Goal: Task Accomplishment & Management: Manage account settings

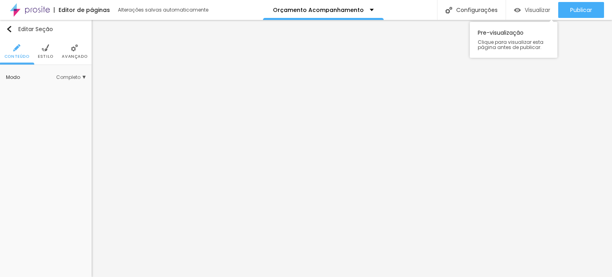
click at [528, 9] on span "Visualizar" at bounding box center [538, 10] width 26 height 6
click at [47, 53] on li "Estilo" at bounding box center [46, 51] width 16 height 26
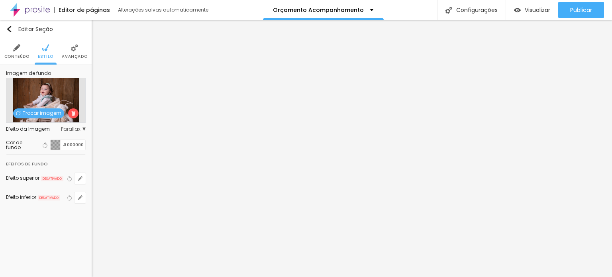
click at [43, 110] on span "Trocar imagem" at bounding box center [38, 113] width 51 height 10
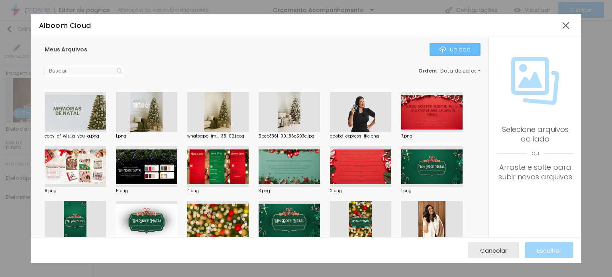
click at [467, 52] on div "Upload" at bounding box center [455, 49] width 31 height 6
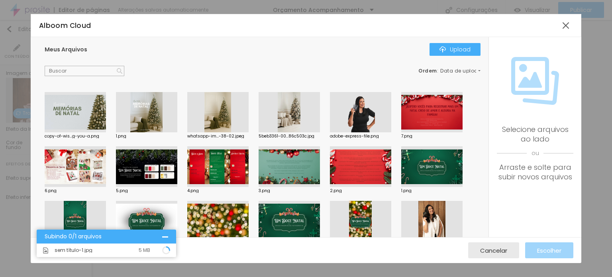
click at [204, 75] on div "Ordem : Data de upload" at bounding box center [263, 71] width 436 height 10
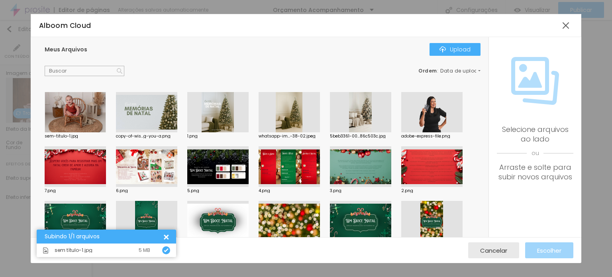
click at [68, 110] on div at bounding box center [75, 112] width 61 height 41
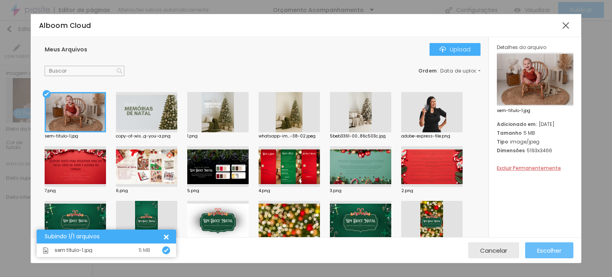
click at [540, 254] on span "Escolher" at bounding box center [549, 250] width 24 height 7
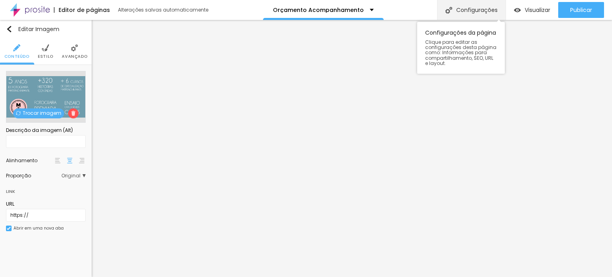
click at [489, 12] on div "Configurações" at bounding box center [471, 10] width 69 height 20
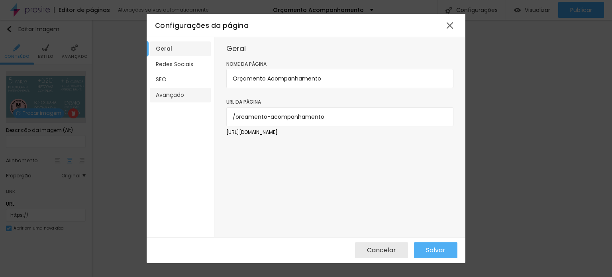
click at [171, 94] on li "Avançado" at bounding box center [180, 95] width 61 height 15
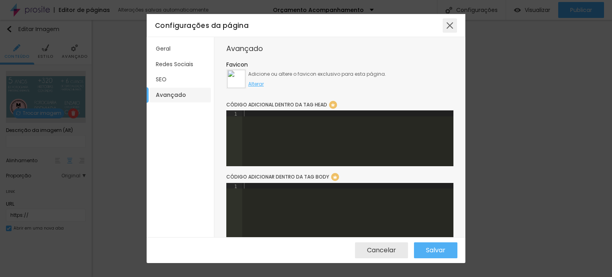
click at [451, 30] on div at bounding box center [450, 25] width 14 height 14
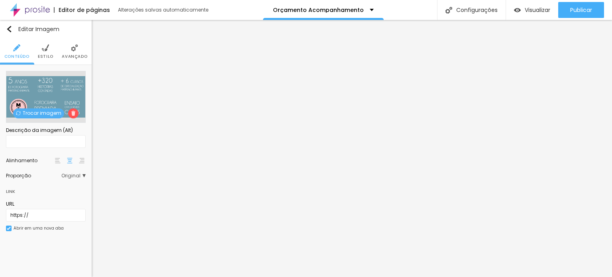
click at [53, 111] on span "Trocar imagem" at bounding box center [38, 113] width 51 height 10
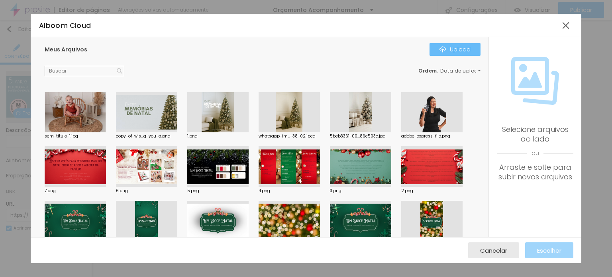
click at [453, 52] on div "Upload" at bounding box center [455, 49] width 31 height 6
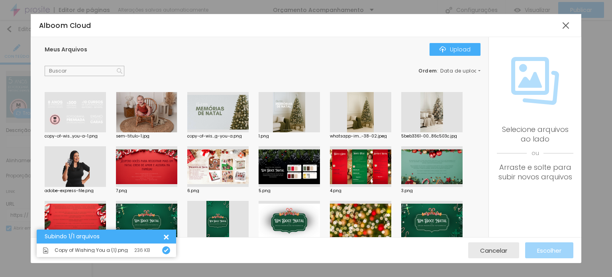
click at [81, 104] on div at bounding box center [75, 112] width 61 height 41
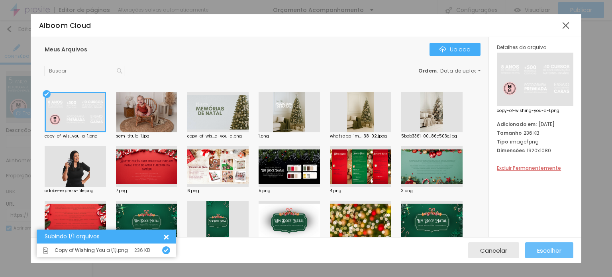
click at [556, 251] on span "Escolher" at bounding box center [549, 250] width 24 height 7
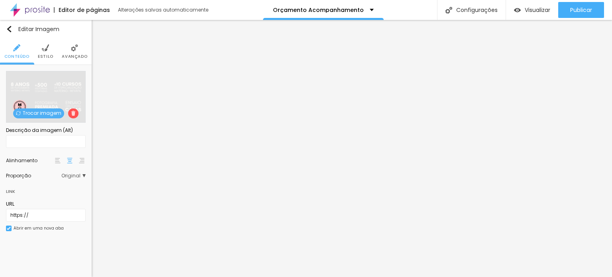
click at [83, 178] on div "Proporção Original Cinema 16:9 Padrão 4:3 Quadrado 1:1 Original" at bounding box center [46, 175] width 80 height 13
click at [83, 177] on span "Original" at bounding box center [73, 175] width 24 height 5
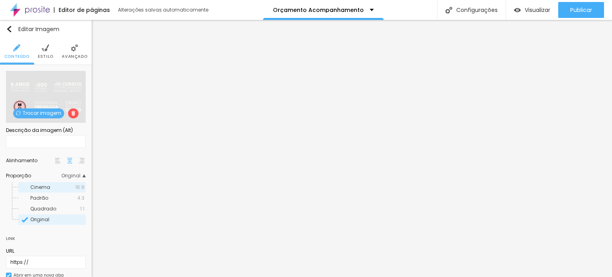
click at [56, 188] on span "Cinema" at bounding box center [52, 187] width 45 height 5
click at [84, 148] on div "Trocar imagem Descrição da imagem (Alt) Alinhamento Proporção 16:9 Cinema Cinem…" at bounding box center [46, 179] width 92 height 229
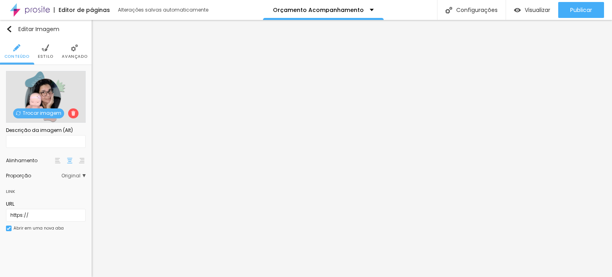
click at [40, 114] on span "Trocar imagem" at bounding box center [38, 113] width 51 height 10
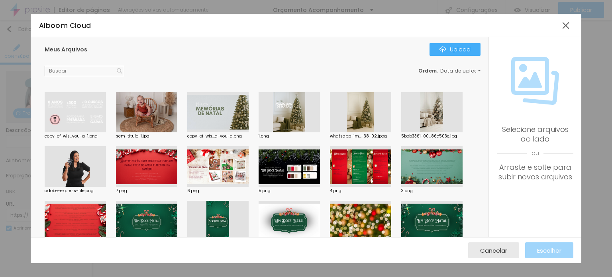
click at [65, 170] on div at bounding box center [75, 166] width 61 height 41
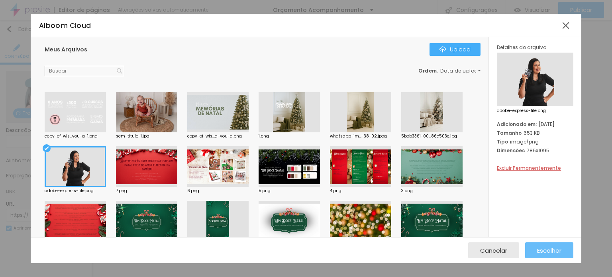
click at [540, 248] on span "Escolher" at bounding box center [549, 250] width 24 height 7
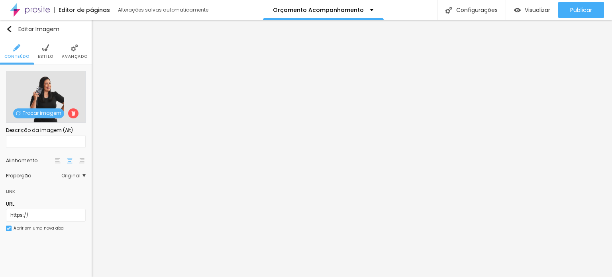
click at [45, 113] on span "Trocar imagem" at bounding box center [38, 113] width 51 height 10
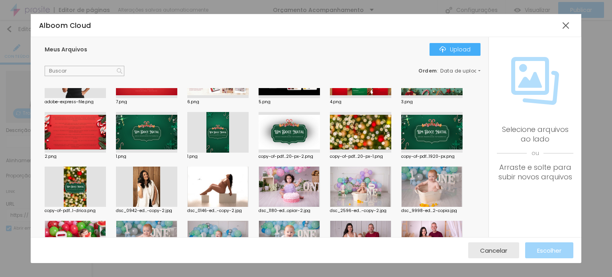
scroll to position [110, 0]
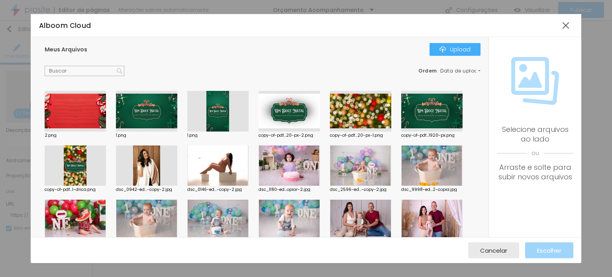
click at [146, 169] on div at bounding box center [146, 165] width 61 height 41
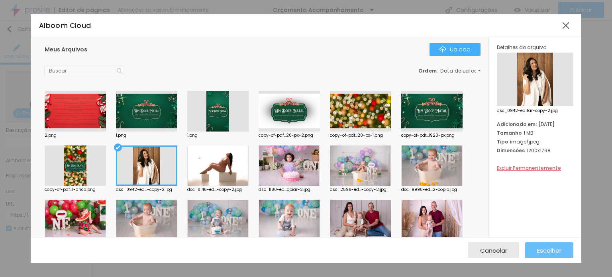
click at [545, 249] on span "Escolher" at bounding box center [549, 250] width 24 height 7
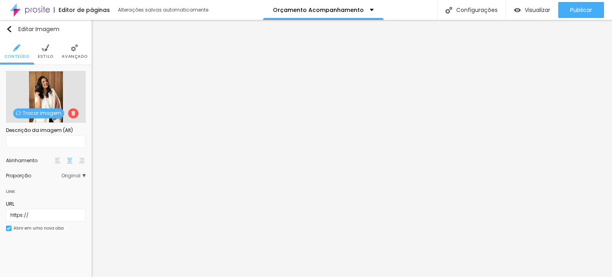
click at [33, 116] on span "Trocar imagem" at bounding box center [38, 113] width 51 height 10
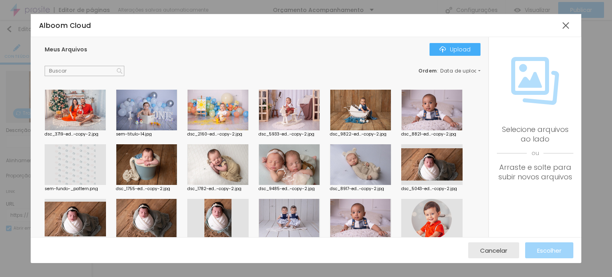
scroll to position [426, 0]
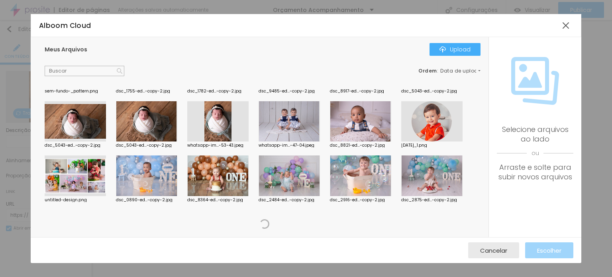
click at [467, 75] on div "Ordem : Data de upload" at bounding box center [263, 71] width 436 height 10
click at [473, 71] on span "Data de upload" at bounding box center [460, 71] width 41 height 5
click at [454, 94] on span "Data de upload" at bounding box center [447, 95] width 39 height 5
click at [457, 73] on div "Ordem : Data de upload" at bounding box center [263, 71] width 436 height 10
click at [454, 69] on span "Data de upload" at bounding box center [460, 71] width 41 height 5
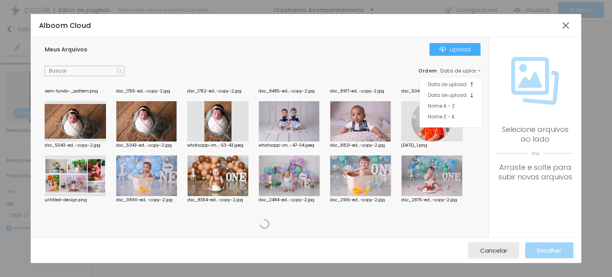
click at [456, 82] on span "Data de upload" at bounding box center [447, 84] width 39 height 5
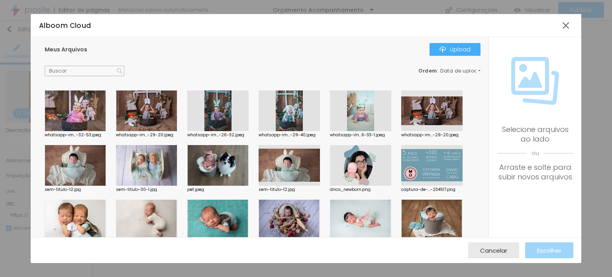
scroll to position [58, 0]
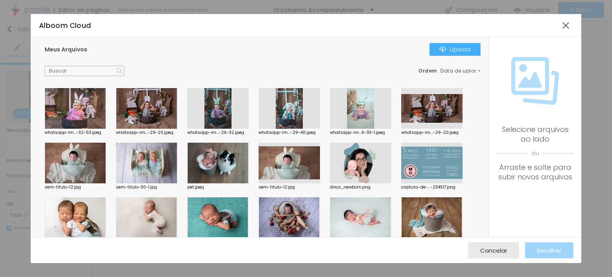
click at [364, 159] on div at bounding box center [360, 163] width 61 height 41
click at [375, 180] on div at bounding box center [360, 163] width 61 height 41
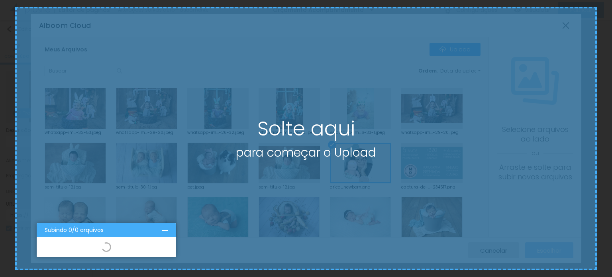
click at [455, 108] on div "Solte aqui para começar o Upload" at bounding box center [305, 138] width 581 height 263
click at [612, 45] on div "Solte aqui para começar o Upload" at bounding box center [306, 138] width 612 height 277
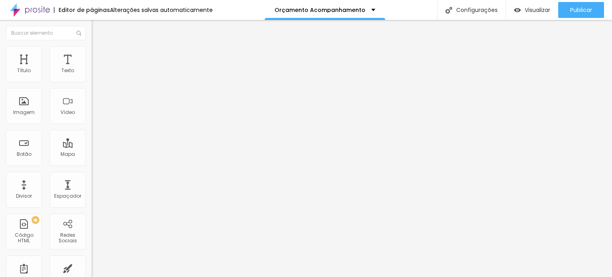
click at [92, 69] on span "Trocar imagem" at bounding box center [113, 65] width 43 height 7
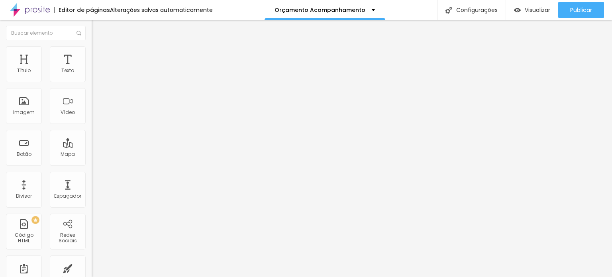
click at [92, 69] on span "Trocar imagem" at bounding box center [113, 65] width 43 height 7
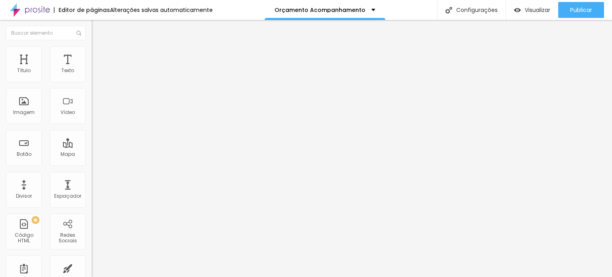
click at [92, 69] on span "Trocar imagem" at bounding box center [113, 65] width 43 height 7
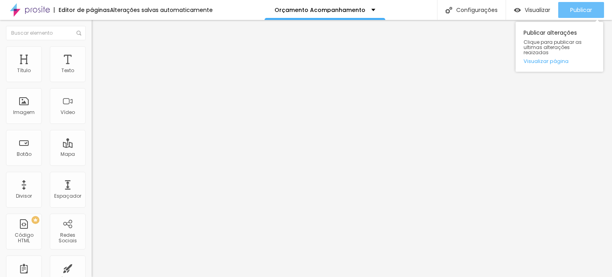
click at [549, 11] on icon "button" at bounding box center [554, 10] width 10 height 10
click at [574, 8] on span "Publicar" at bounding box center [581, 10] width 22 height 6
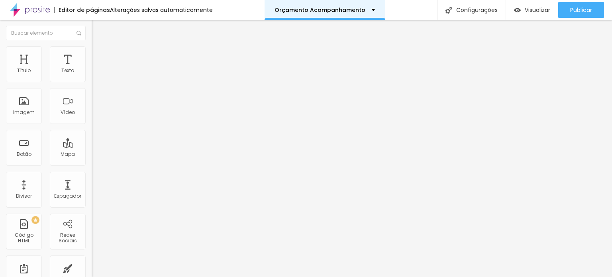
click at [358, 14] on div "Orçamento Acompanhamento" at bounding box center [325, 10] width 121 height 20
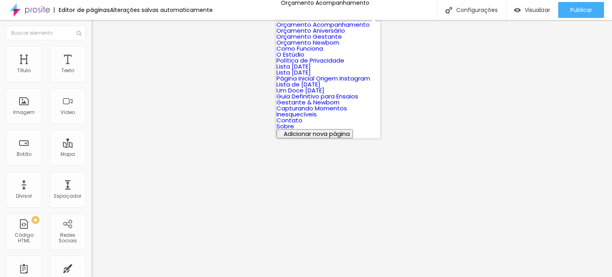
click at [344, 35] on link "Orçamento Aniversário" at bounding box center [311, 30] width 69 height 8
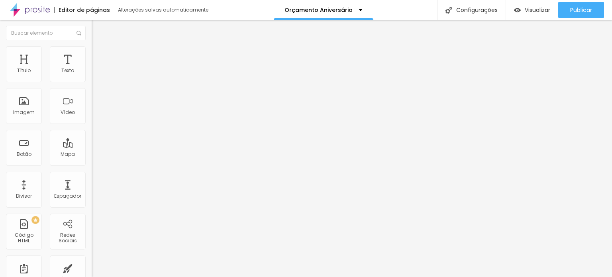
click at [99, 56] on span "Avançado" at bounding box center [112, 59] width 26 height 7
click at [99, 55] on span "Estilo" at bounding box center [105, 51] width 12 height 7
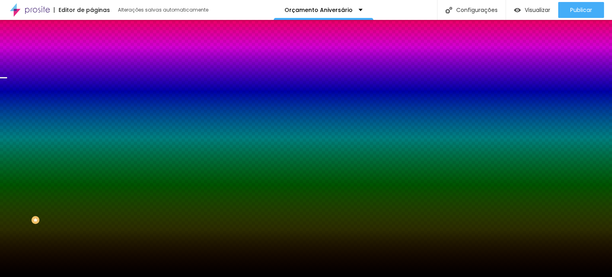
click at [92, 73] on span "Trocar imagem" at bounding box center [113, 70] width 43 height 7
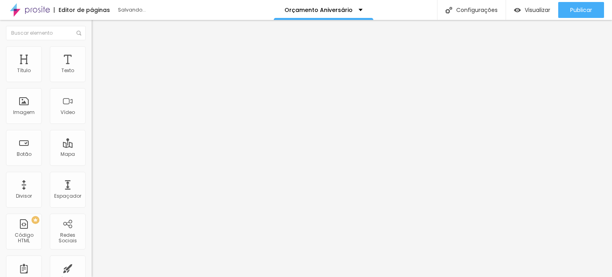
click at [92, 69] on span "Trocar imagem" at bounding box center [113, 65] width 43 height 7
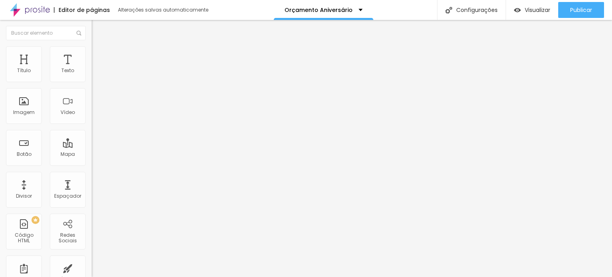
click at [92, 69] on span "Trocar imagem" at bounding box center [113, 65] width 43 height 7
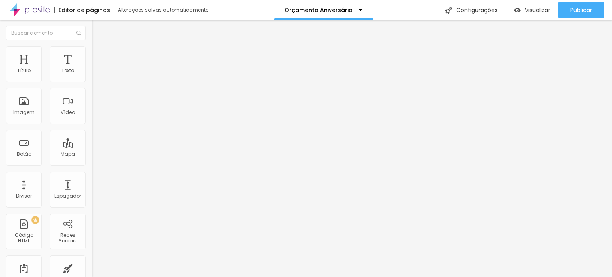
click at [92, 69] on span "Trocar imagem" at bounding box center [113, 65] width 43 height 7
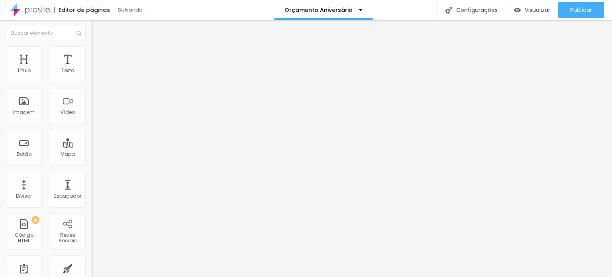
click at [92, 69] on span "Trocar imagem" at bounding box center [113, 65] width 43 height 7
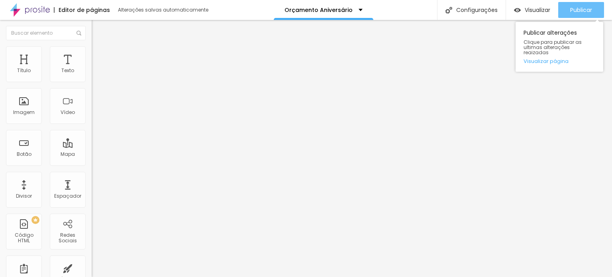
click at [575, 8] on span "Publicar" at bounding box center [581, 10] width 22 height 6
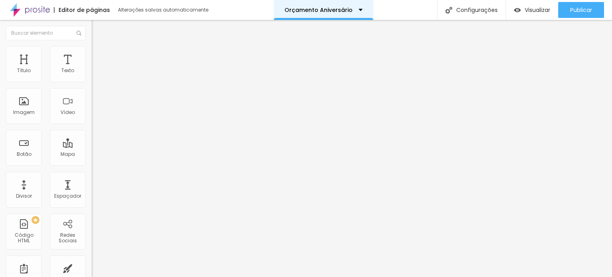
click at [351, 13] on div "Orçamento Aniversário" at bounding box center [324, 10] width 100 height 20
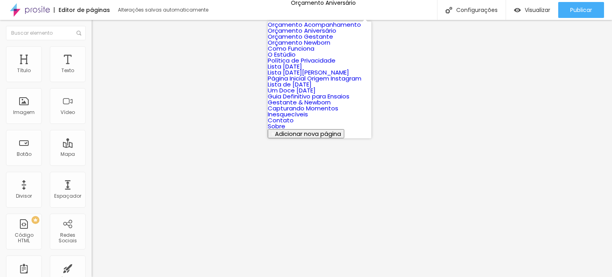
click at [327, 41] on link "Orçamento Gestante" at bounding box center [300, 36] width 65 height 8
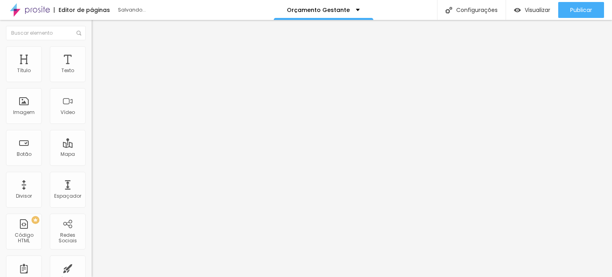
click at [92, 69] on span "Trocar imagem" at bounding box center [113, 65] width 43 height 7
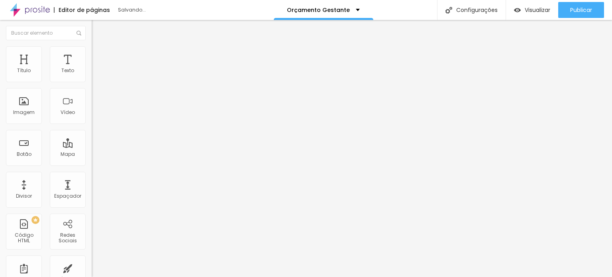
click at [92, 69] on span "Trocar imagem" at bounding box center [113, 65] width 43 height 7
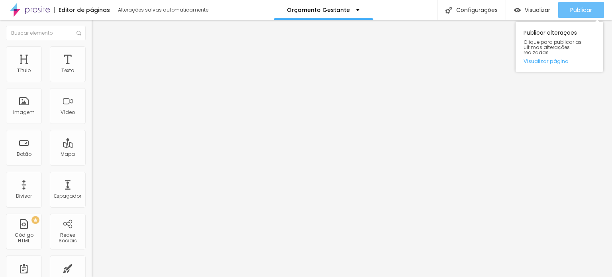
click at [569, 8] on button "Publicar" at bounding box center [581, 10] width 46 height 16
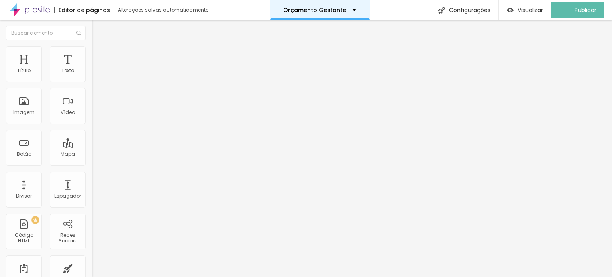
click at [334, 10] on p "Orçamento Gestante" at bounding box center [314, 10] width 63 height 6
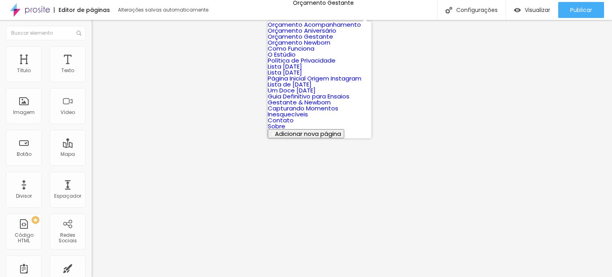
click at [330, 47] on link "Orçamento Newborn" at bounding box center [299, 42] width 63 height 8
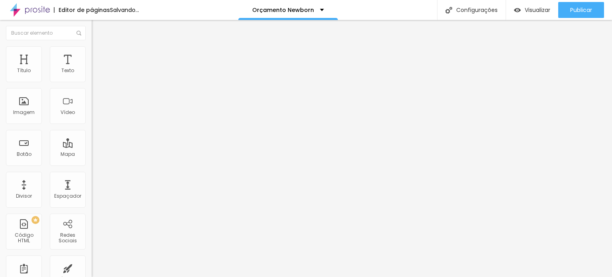
click at [92, 69] on span "Trocar imagem" at bounding box center [113, 65] width 43 height 7
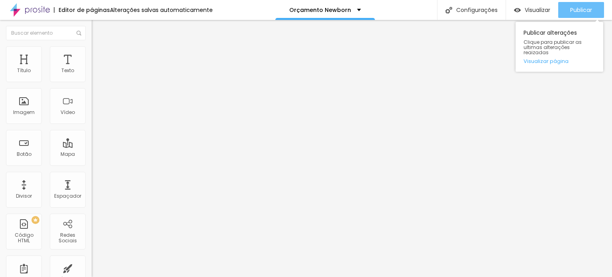
click at [585, 8] on span "Publicar" at bounding box center [581, 10] width 22 height 6
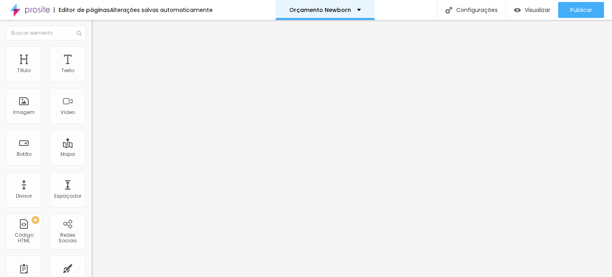
click at [338, 12] on p "Orçamento Newborn" at bounding box center [320, 10] width 62 height 6
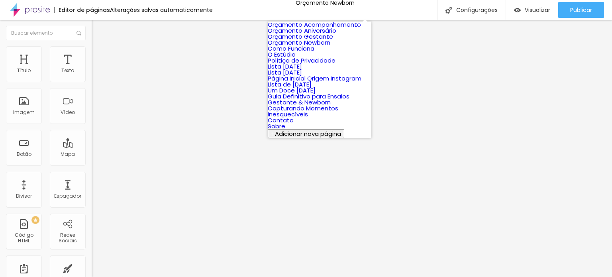
click at [314, 53] on link "Como Funciona" at bounding box center [291, 48] width 47 height 8
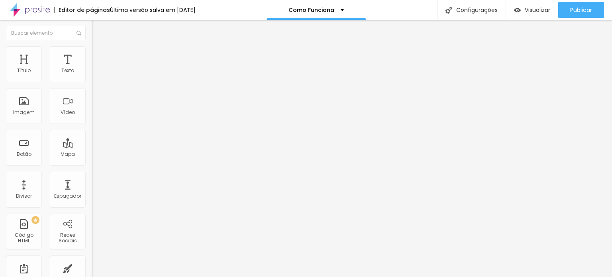
click at [92, 68] on div "Trocar imagem" at bounding box center [138, 65] width 92 height 6
click at [92, 69] on span "Trocar imagem" at bounding box center [113, 65] width 43 height 7
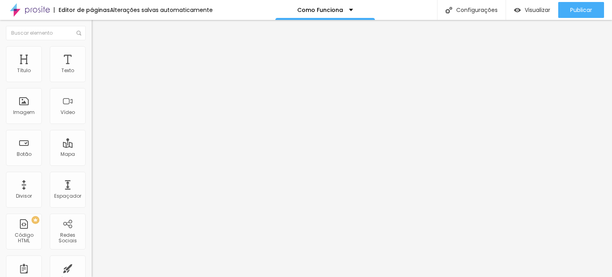
scroll to position [154, 0]
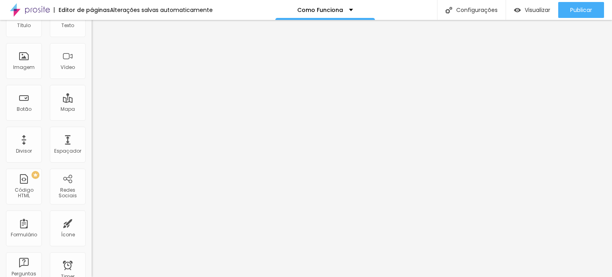
scroll to position [0, 0]
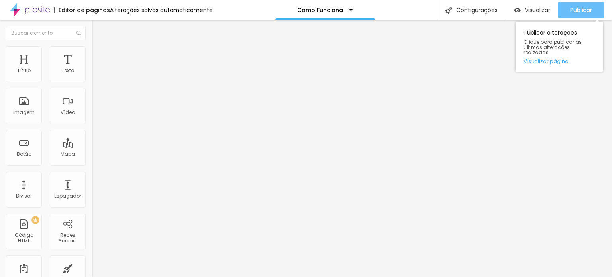
click at [579, 6] on div "Publicar" at bounding box center [581, 10] width 22 height 16
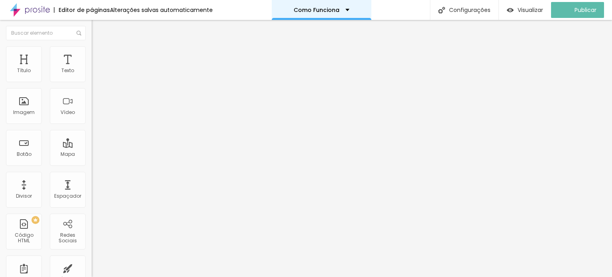
click at [336, 14] on div "Como Funciona" at bounding box center [322, 10] width 100 height 20
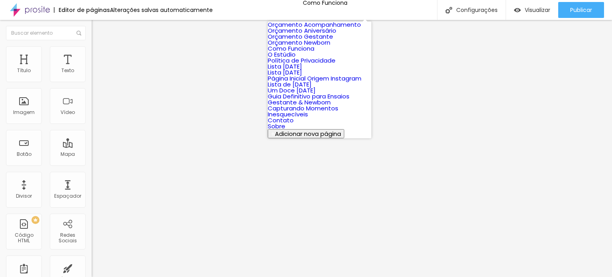
click at [296, 59] on link "O Estúdio" at bounding box center [282, 54] width 28 height 8
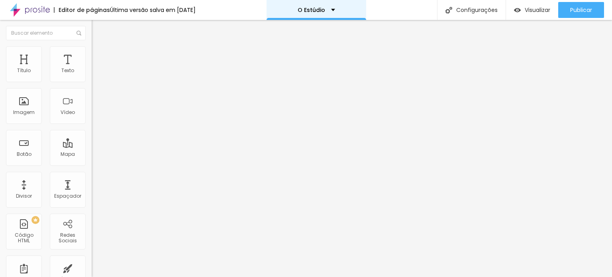
click at [312, 6] on div "O Estúdio" at bounding box center [317, 10] width 100 height 20
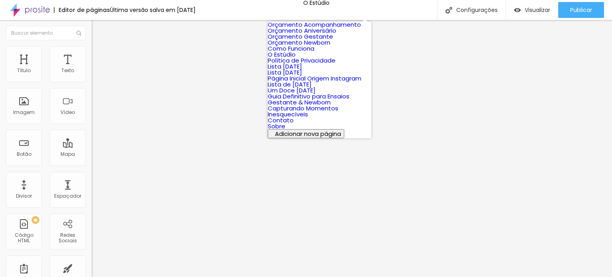
scroll to position [77, 0]
click at [342, 83] on link "Página Inicial Origem Instagram" at bounding box center [315, 78] width 94 height 8
click at [290, 83] on link "Página Inicial Origem Instagram" at bounding box center [315, 78] width 94 height 8
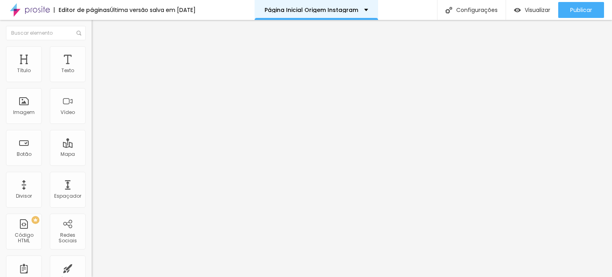
click at [341, 6] on div "Página Inicial Origem Instagram" at bounding box center [317, 10] width 124 height 20
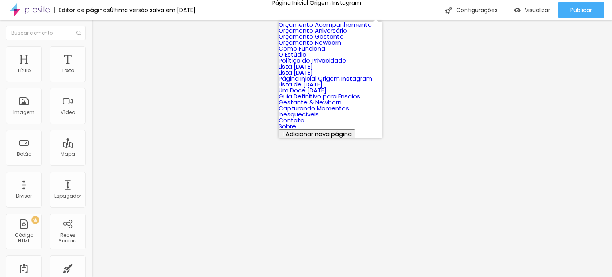
scroll to position [163, 0]
click at [296, 130] on link "Sobre" at bounding box center [288, 126] width 18 height 8
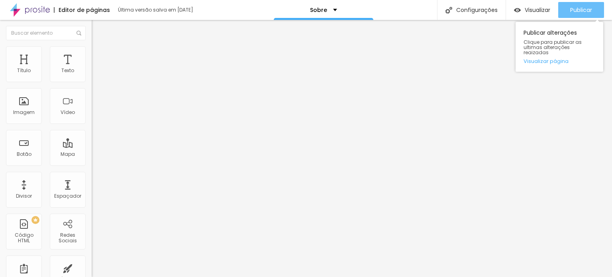
click at [587, 14] on div "Publicar" at bounding box center [581, 10] width 22 height 16
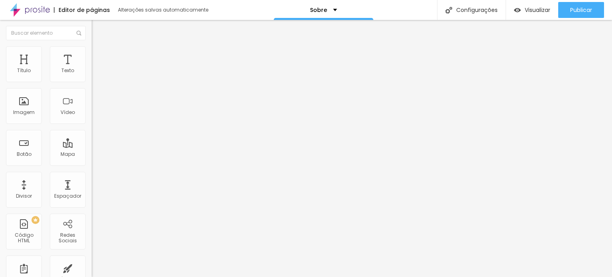
click at [33, 9] on img at bounding box center [30, 10] width 40 height 20
